Goal: Find specific page/section: Find specific page/section

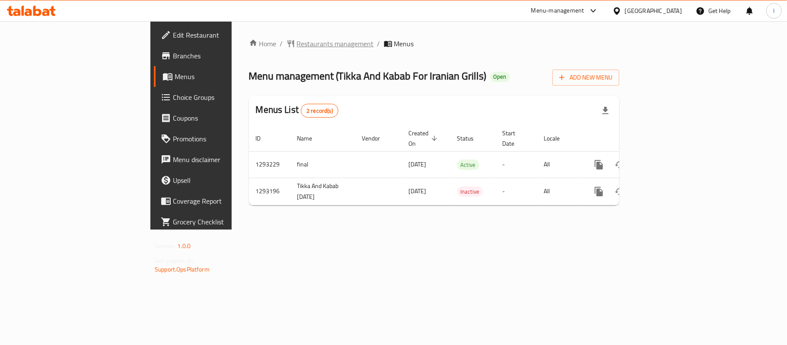
click at [297, 44] on span "Restaurants management" at bounding box center [335, 43] width 77 height 10
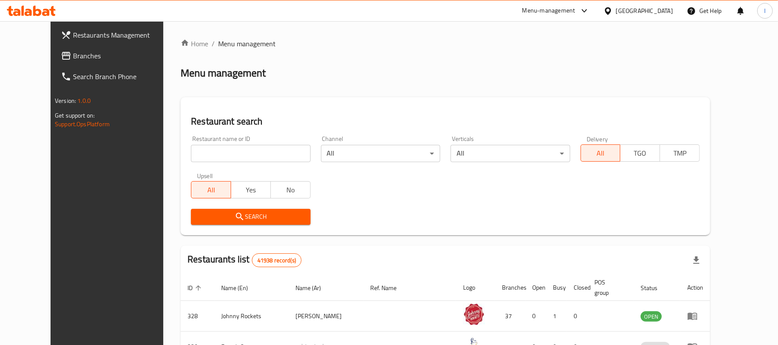
click at [213, 151] on input "search" at bounding box center [250, 153] width 119 height 17
paste input "699397"
type input "699397"
click button "Search" at bounding box center [250, 217] width 119 height 16
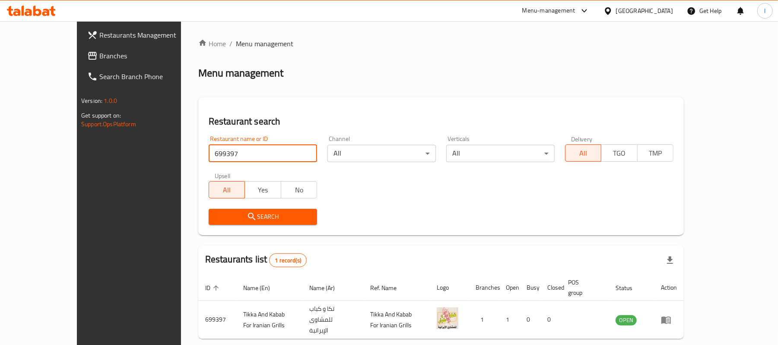
click at [99, 57] on span "Branches" at bounding box center [149, 56] width 101 height 10
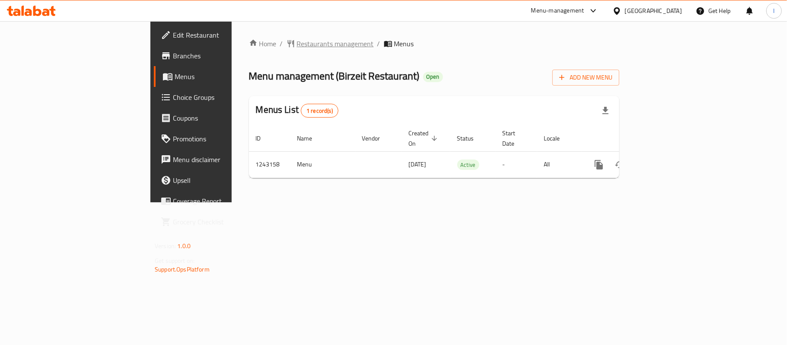
click at [297, 44] on span "Restaurants management" at bounding box center [335, 43] width 77 height 10
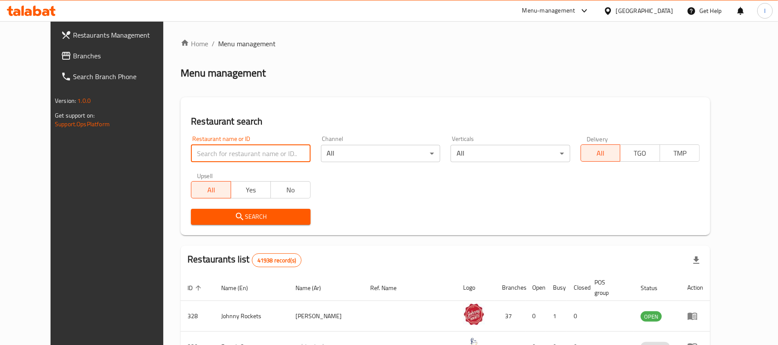
click at [197, 150] on input "search" at bounding box center [250, 153] width 119 height 17
paste input "681489"
type input "681489"
click button "Search" at bounding box center [250, 217] width 119 height 16
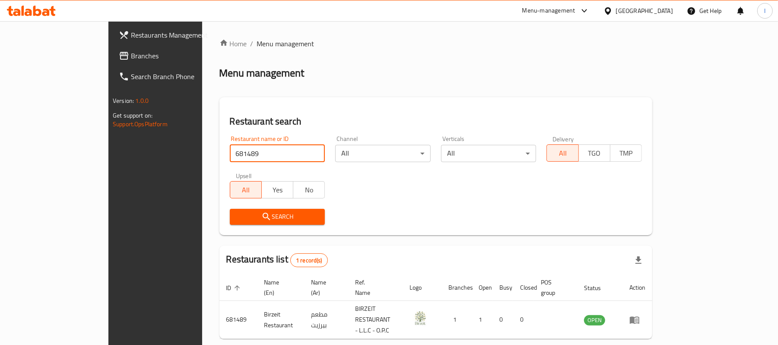
click at [131, 51] on span "Branches" at bounding box center [181, 56] width 101 height 10
